Goal: Navigation & Orientation: Find specific page/section

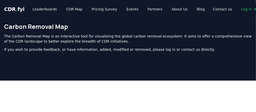
click at [92, 41] on p "The Carbon Removal Map is an interactive tool for visualizing the global carbon…" at bounding box center [127, 39] width 247 height 10
click at [241, 9] on span "Log in" at bounding box center [249, 9] width 16 height 5
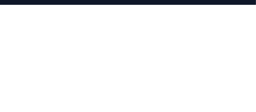
scroll to position [76, 0]
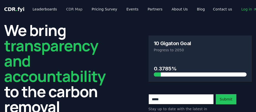
click at [70, 9] on link "CDR Map" at bounding box center [74, 9] width 24 height 9
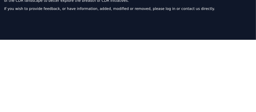
scroll to position [165, 0]
